Goal: Check status: Check status

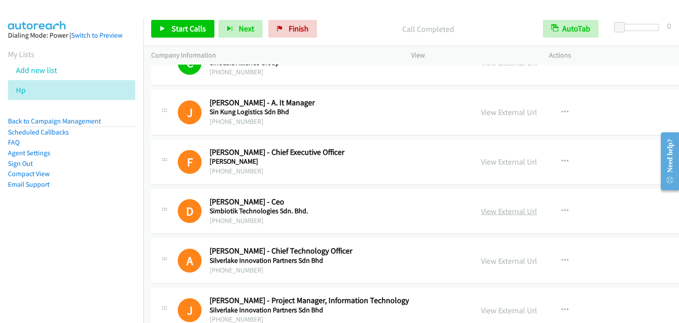
click at [500, 206] on link "View External Url" at bounding box center [509, 211] width 56 height 10
click at [481, 256] on link "View External Url" at bounding box center [509, 261] width 56 height 10
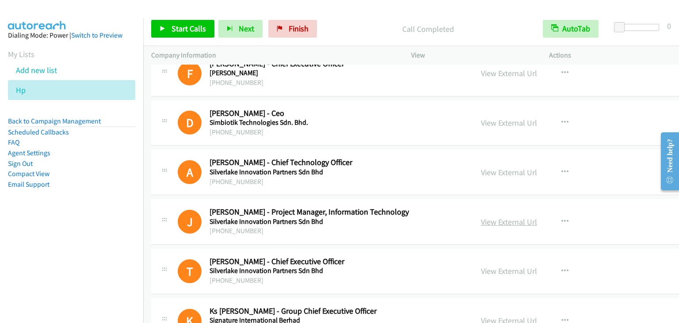
click at [488, 217] on link "View External Url" at bounding box center [509, 222] width 56 height 10
click at [481, 266] on link "View External Url" at bounding box center [509, 271] width 56 height 10
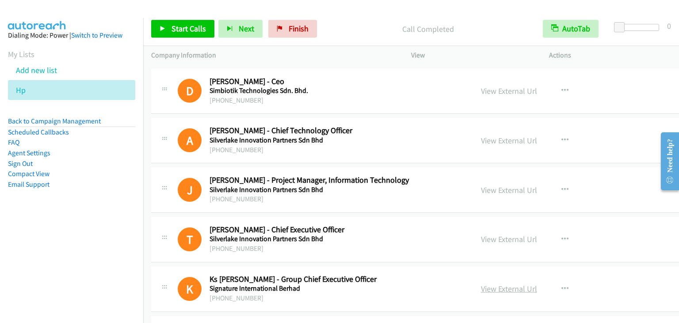
scroll to position [6368, 0]
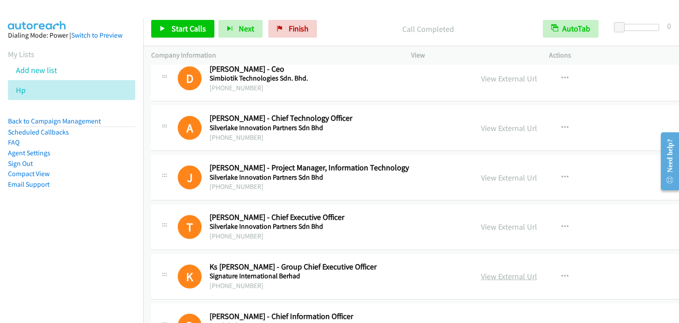
click at [481, 271] on link "View External Url" at bounding box center [509, 276] width 56 height 10
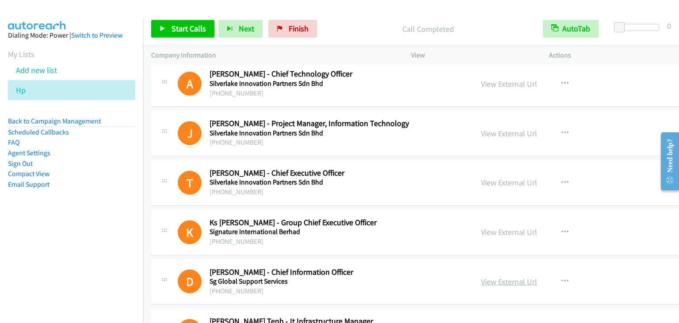
click at [481, 276] on link "View External Url" at bounding box center [509, 281] width 56 height 10
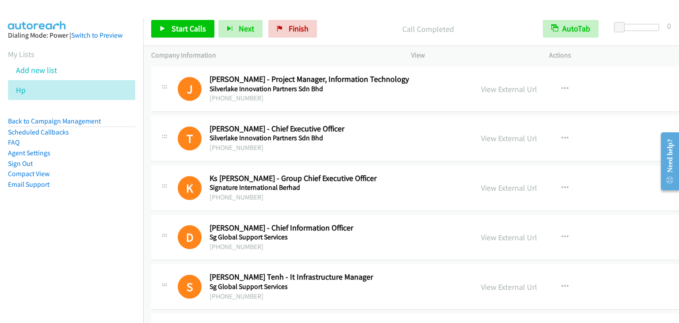
drag, startPoint x: 469, startPoint y: 278, endPoint x: 404, endPoint y: 256, distance: 68.7
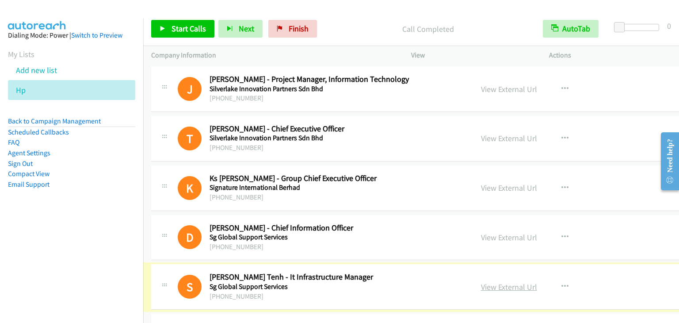
click at [494, 282] on link "View External Url" at bounding box center [509, 287] width 56 height 10
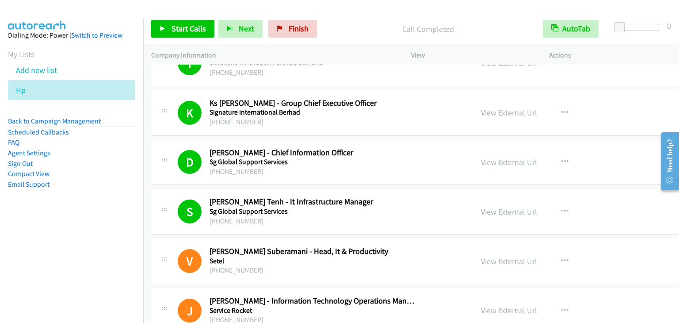
scroll to position [6545, 0]
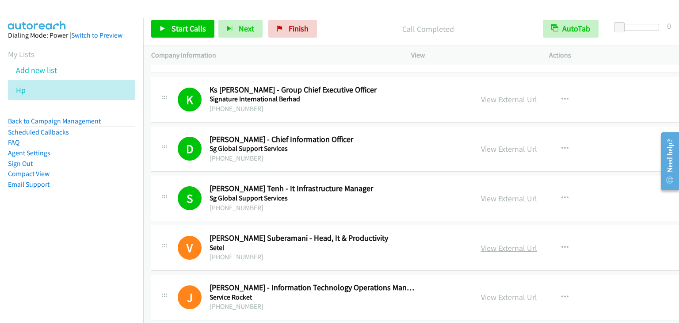
click at [490, 243] on link "View External Url" at bounding box center [509, 248] width 56 height 10
click at [481, 292] on link "View External Url" at bounding box center [509, 297] width 56 height 10
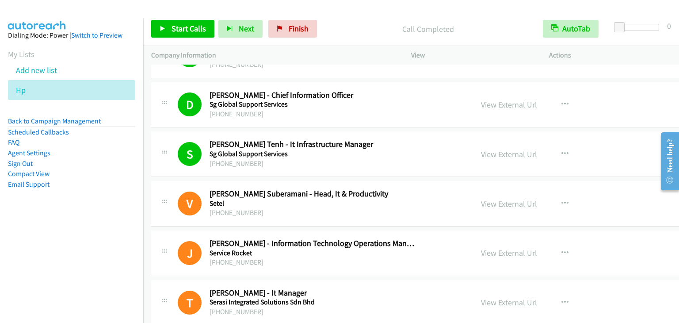
scroll to position [6633, 0]
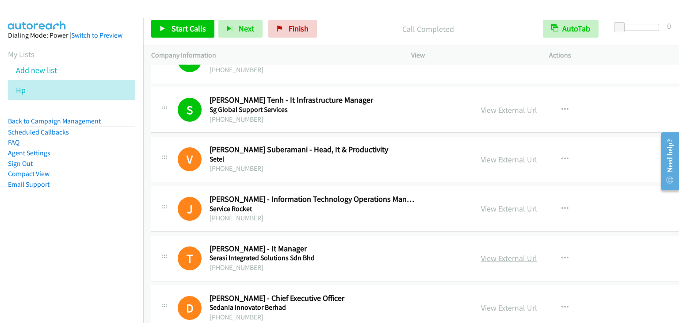
click at [490, 253] on link "View External Url" at bounding box center [509, 258] width 56 height 10
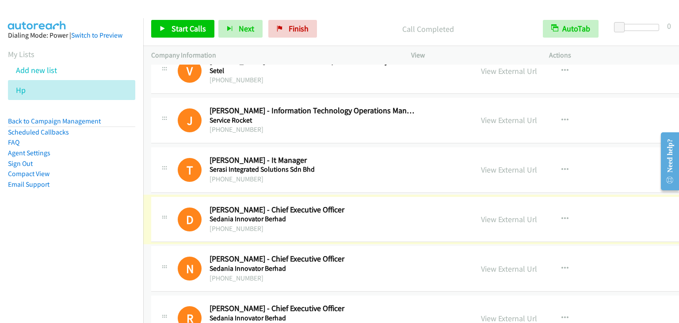
click at [488, 214] on link "View External Url" at bounding box center [509, 219] width 56 height 10
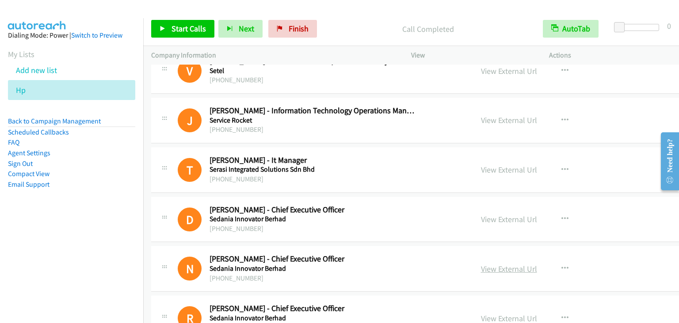
click at [482, 264] on link "View External Url" at bounding box center [509, 269] width 56 height 10
click at [481, 313] on link "View External Url" at bounding box center [509, 318] width 56 height 10
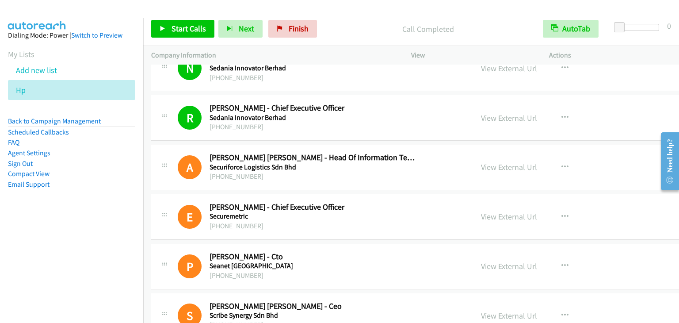
scroll to position [6943, 0]
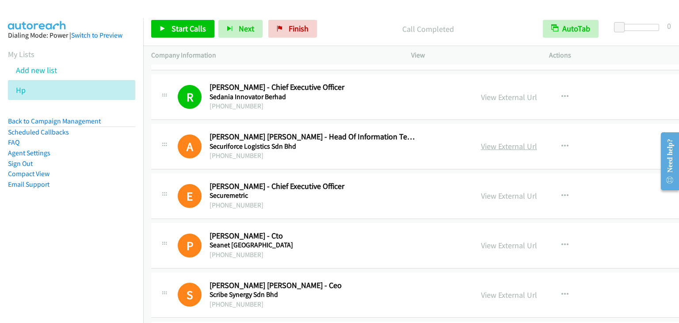
click at [481, 141] on link "View External Url" at bounding box center [509, 146] width 56 height 10
click at [481, 191] on link "View External Url" at bounding box center [509, 196] width 56 height 10
click at [490, 240] on link "View External Url" at bounding box center [509, 245] width 56 height 10
click at [486, 290] on link "View External Url" at bounding box center [509, 295] width 56 height 10
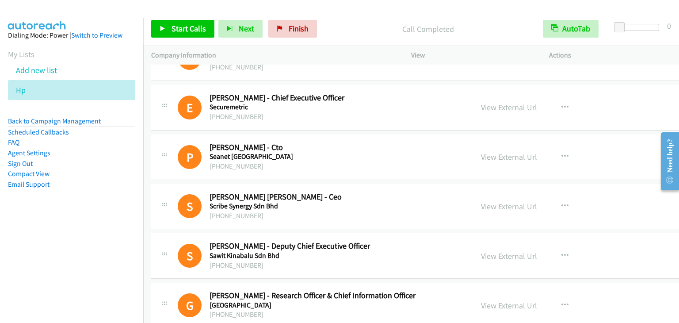
scroll to position [7119, 0]
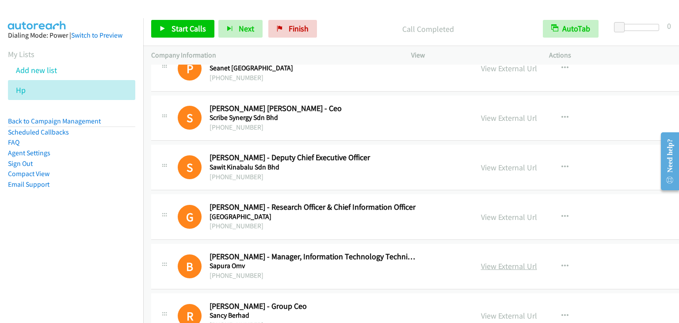
click at [483, 261] on link "View External Url" at bounding box center [509, 266] width 56 height 10
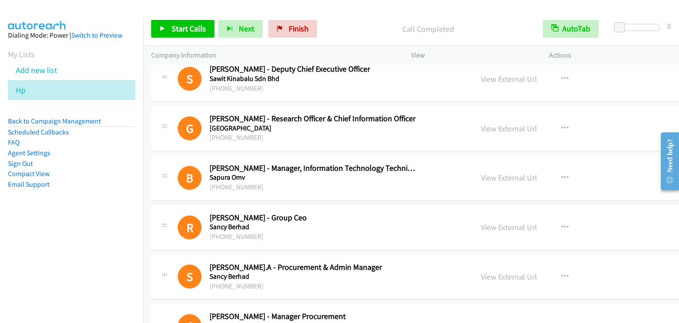
scroll to position [7252, 0]
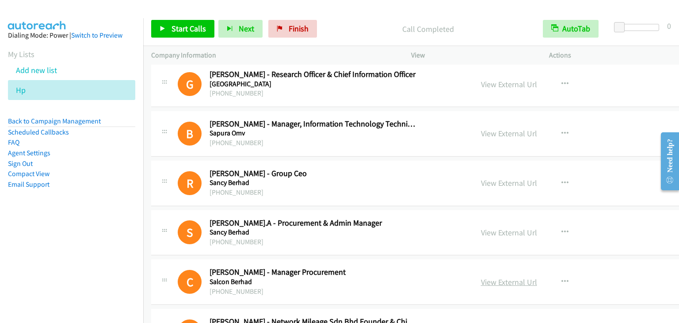
click at [501, 277] on link "View External Url" at bounding box center [509, 282] width 56 height 10
click at [485, 227] on link "View External Url" at bounding box center [509, 232] width 56 height 10
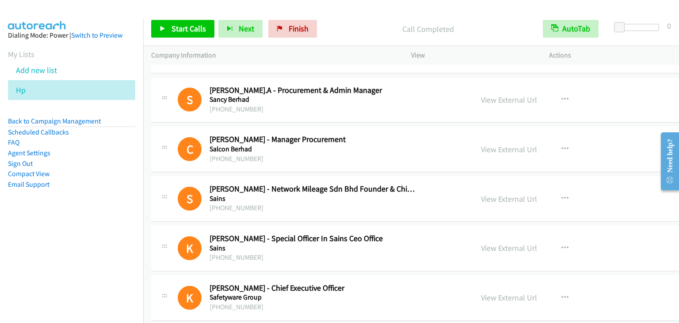
scroll to position [7429, 0]
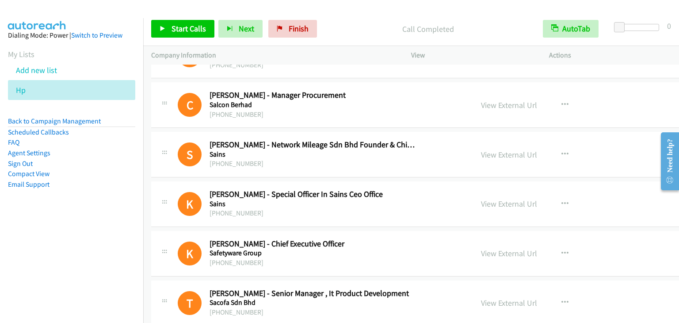
drag, startPoint x: 476, startPoint y: 241, endPoint x: 48, endPoint y: 8, distance: 487.6
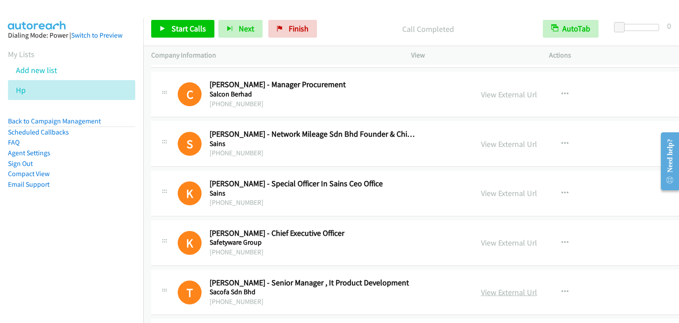
scroll to position [7473, 0]
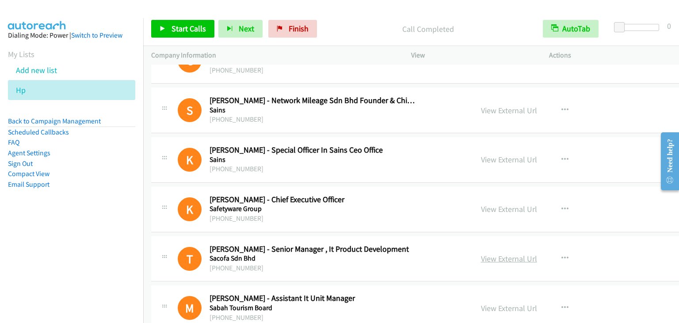
click at [483, 253] on link "View External Url" at bounding box center [509, 258] width 56 height 10
